Goal: Task Accomplishment & Management: Use online tool/utility

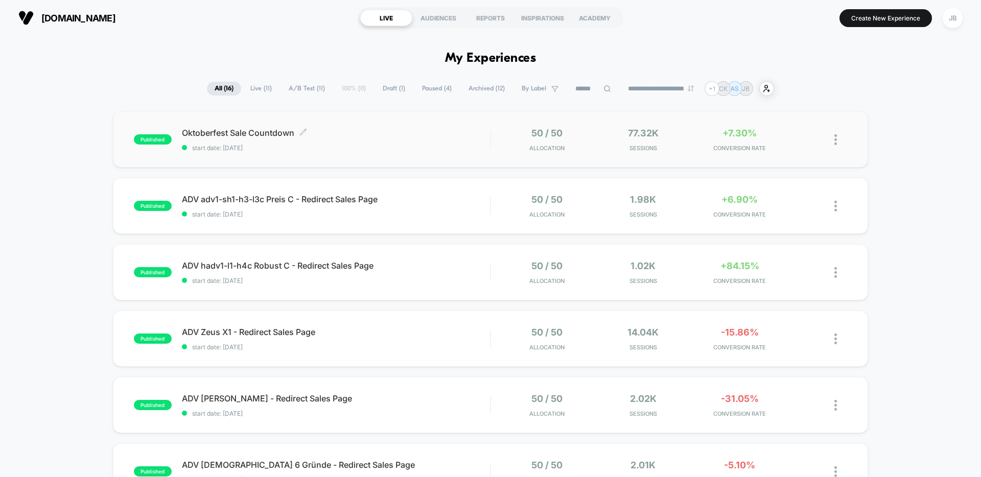
click at [331, 146] on span "start date: 25.9.2025" at bounding box center [336, 148] width 308 height 8
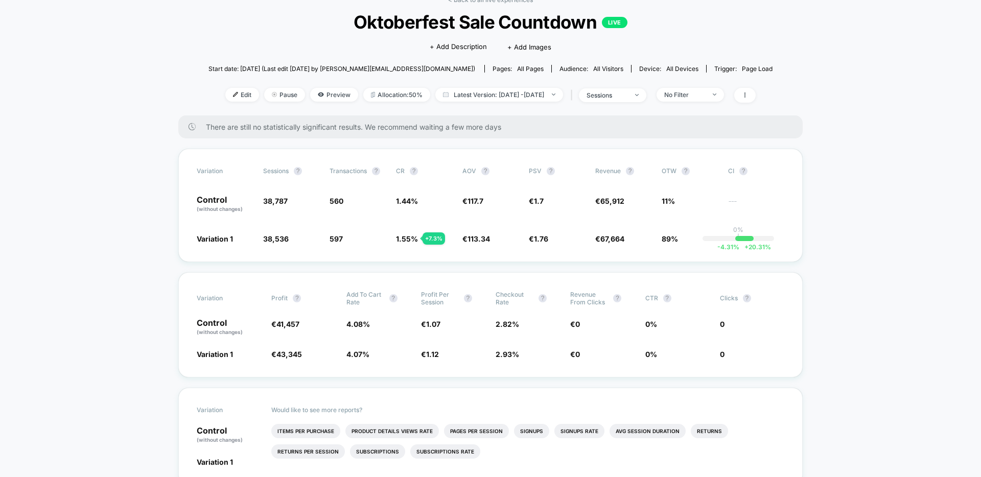
scroll to position [29, 0]
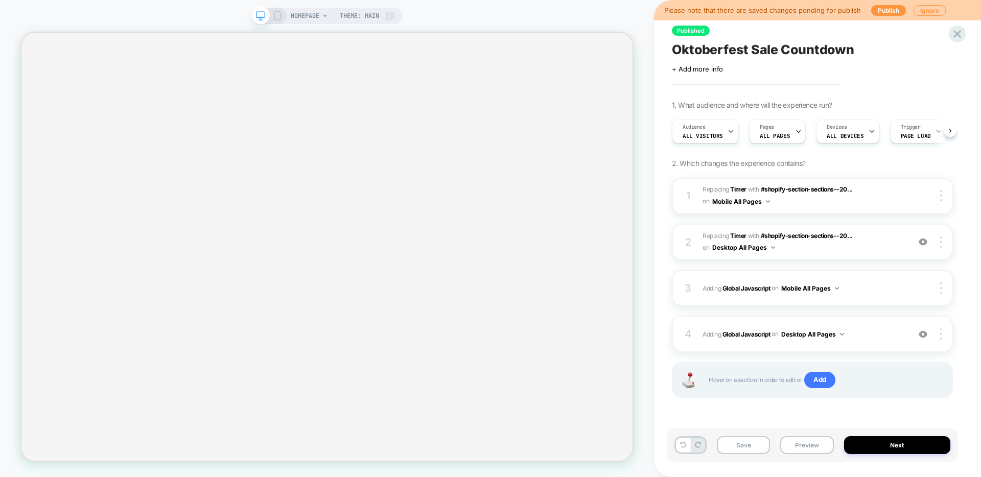
scroll to position [0, 1]
click at [883, 11] on button "Publish" at bounding box center [888, 10] width 35 height 11
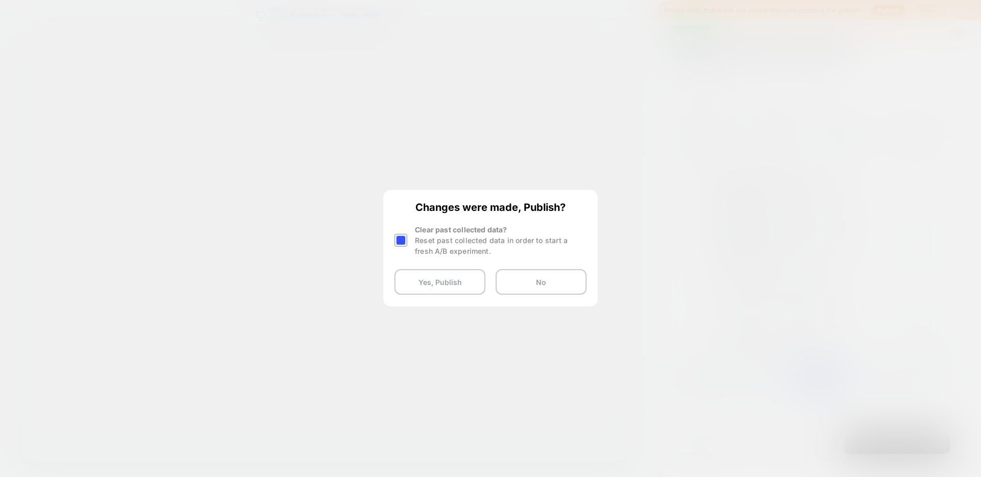
click at [508, 253] on div "Reset past collected data in order to start a fresh A/B experiment." at bounding box center [501, 245] width 172 height 21
click at [400, 241] on div at bounding box center [400, 240] width 13 height 13
click at [450, 281] on button "Yes, Publish" at bounding box center [439, 282] width 91 height 26
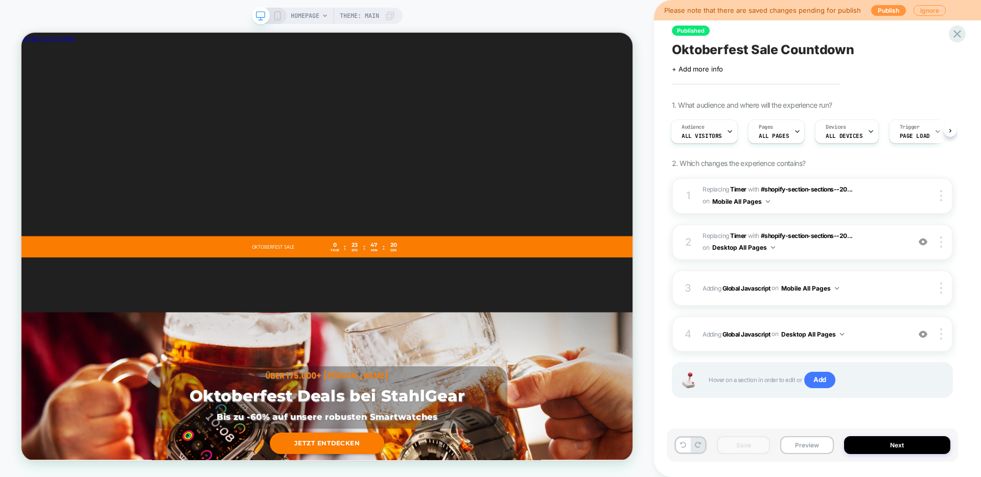
scroll to position [0, 0]
